Goal: Task Accomplishment & Management: Use online tool/utility

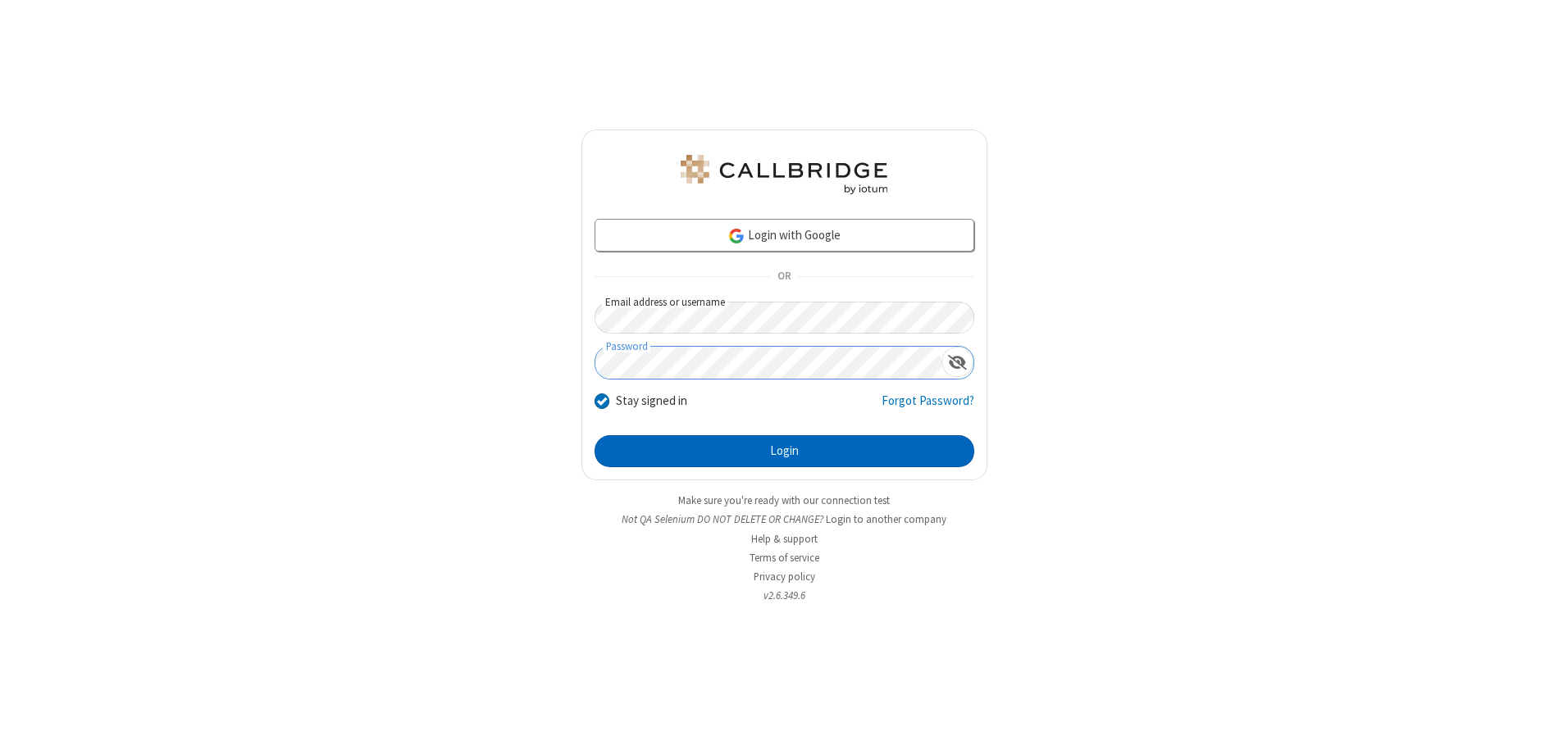
click at [784, 451] on button "Login" at bounding box center [784, 452] width 380 height 33
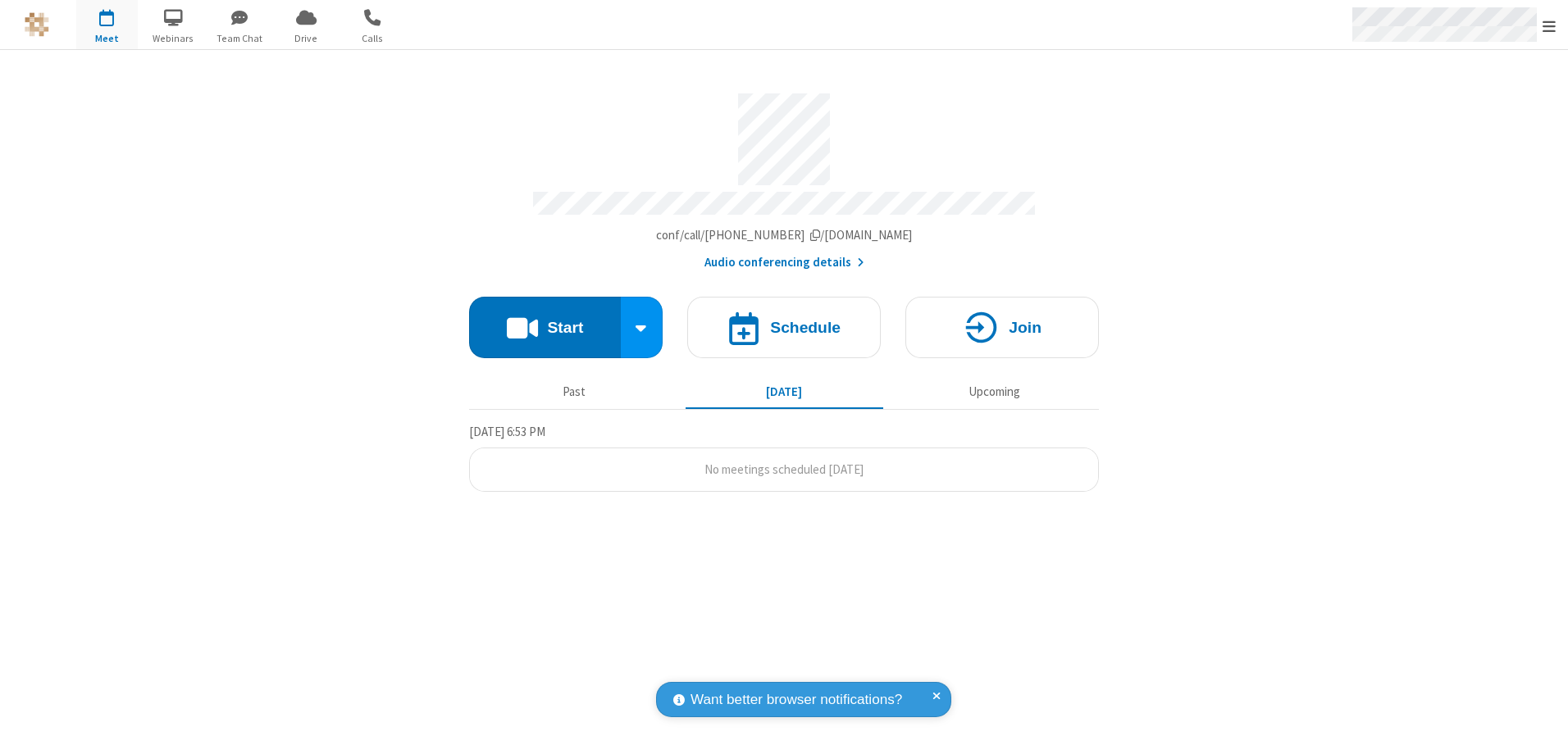
click at [1549, 25] on span "Open menu" at bounding box center [1549, 26] width 13 height 16
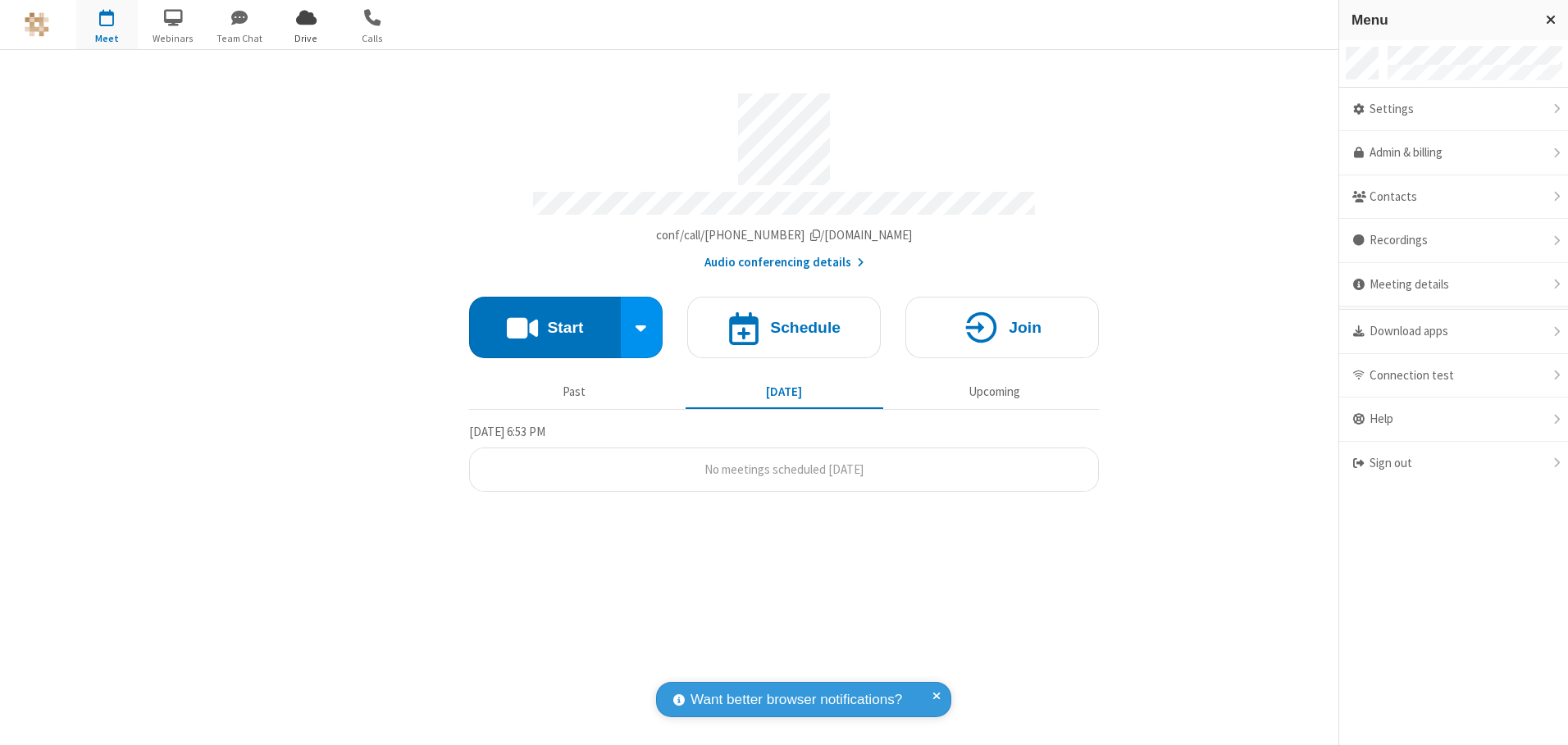
click at [306, 38] on span "Drive" at bounding box center [307, 38] width 62 height 15
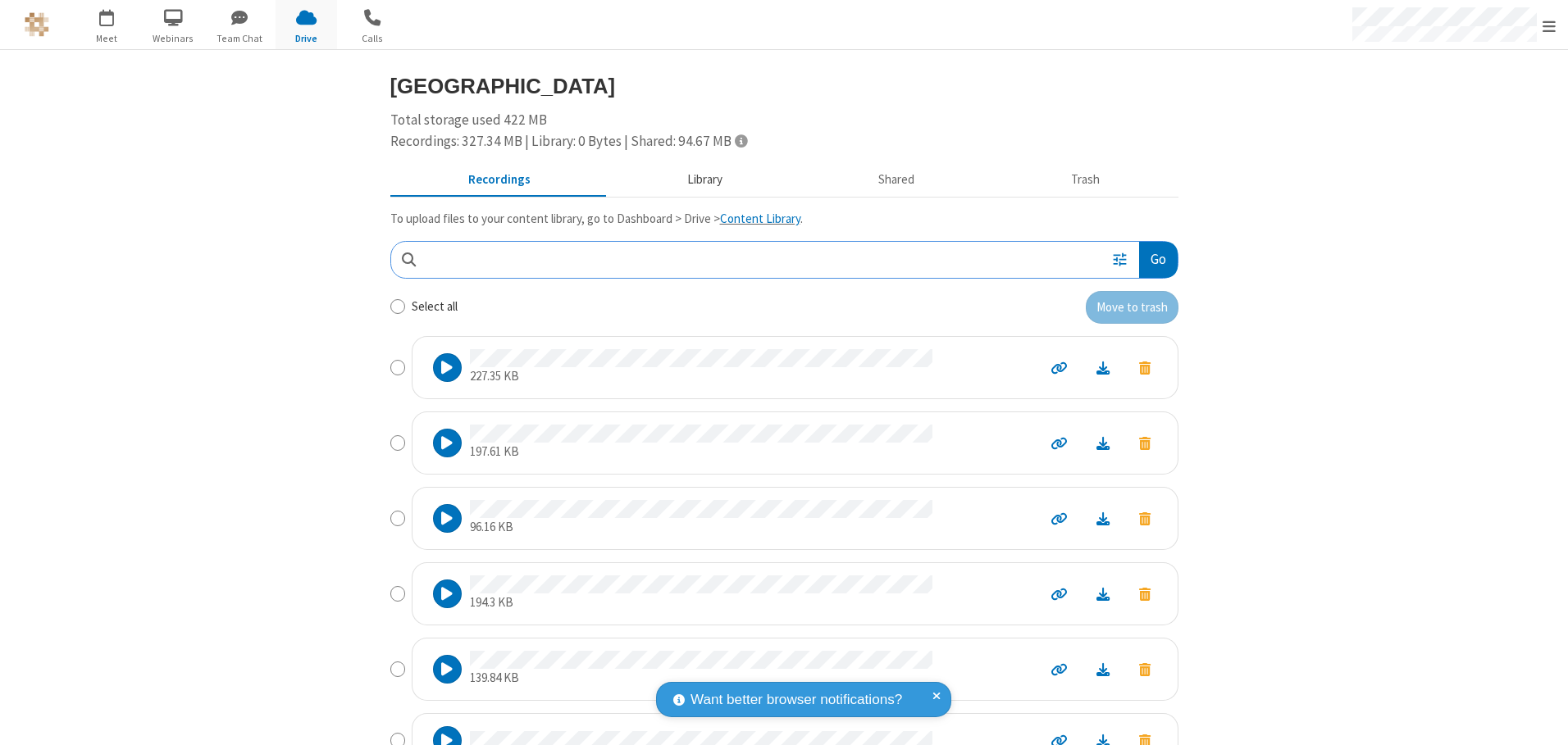
click at [696, 180] on button "Library" at bounding box center [704, 181] width 192 height 31
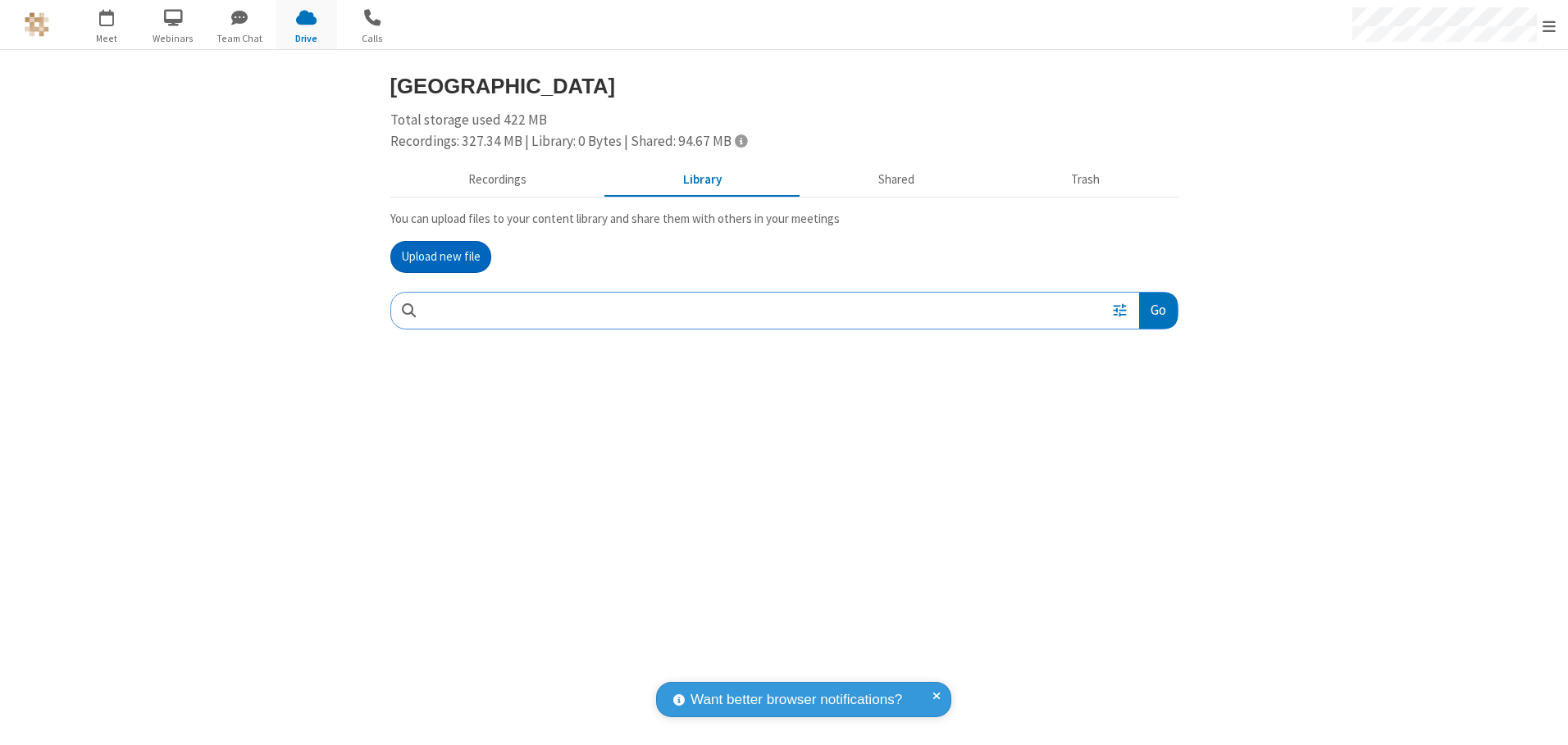
click at [440, 257] on button "Upload new file" at bounding box center [440, 258] width 101 height 33
